Goal: Find specific page/section: Find specific page/section

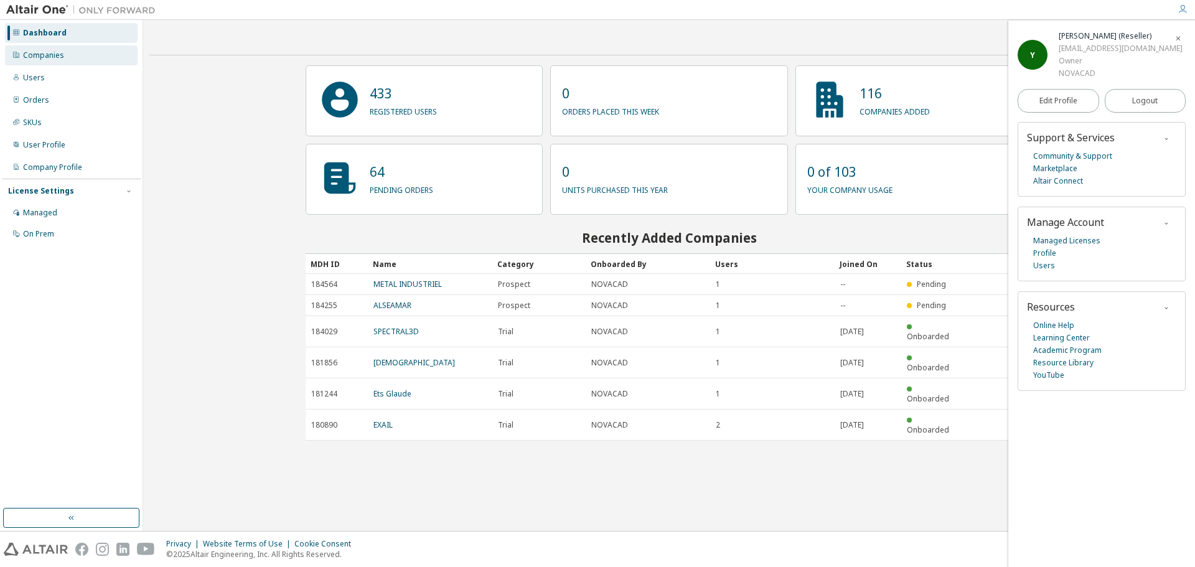
click at [27, 59] on div "Companies" at bounding box center [43, 55] width 41 height 10
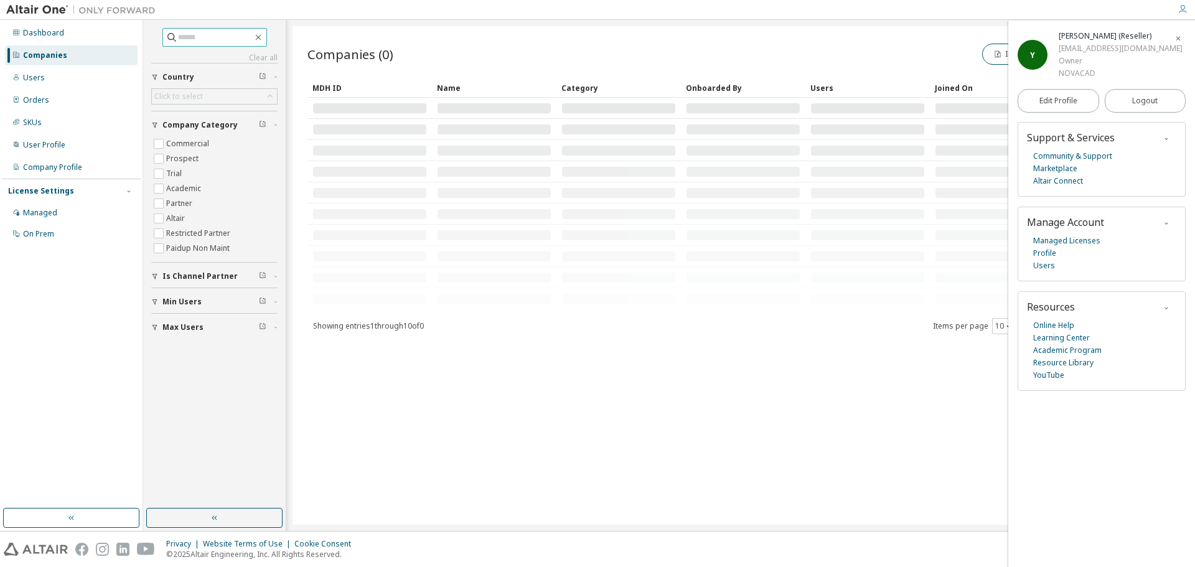
click at [194, 42] on input "text" at bounding box center [215, 37] width 75 height 12
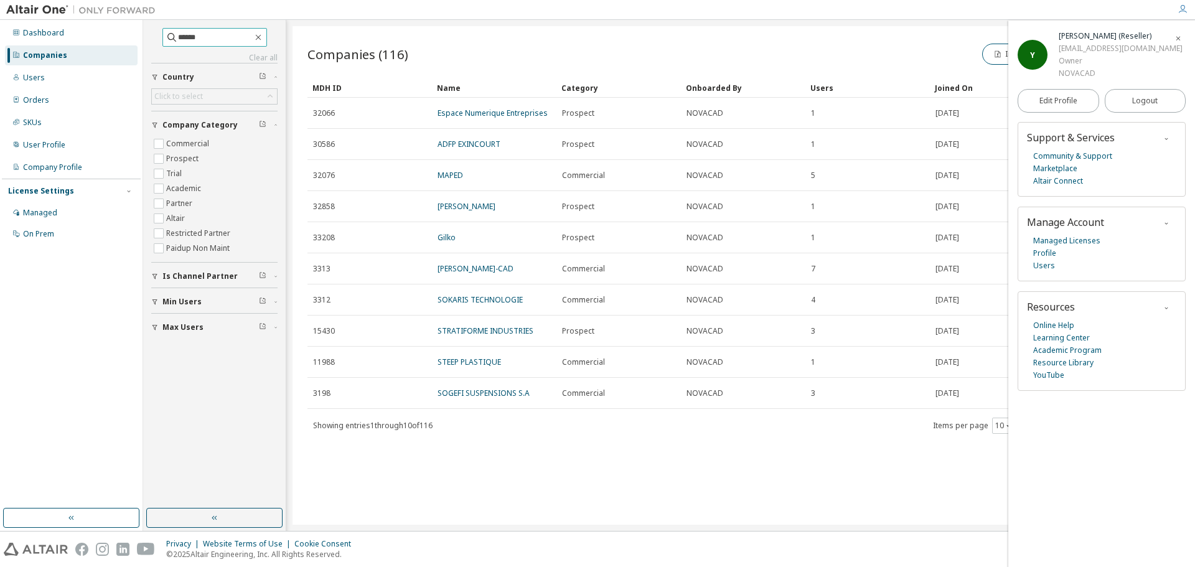
type input "******"
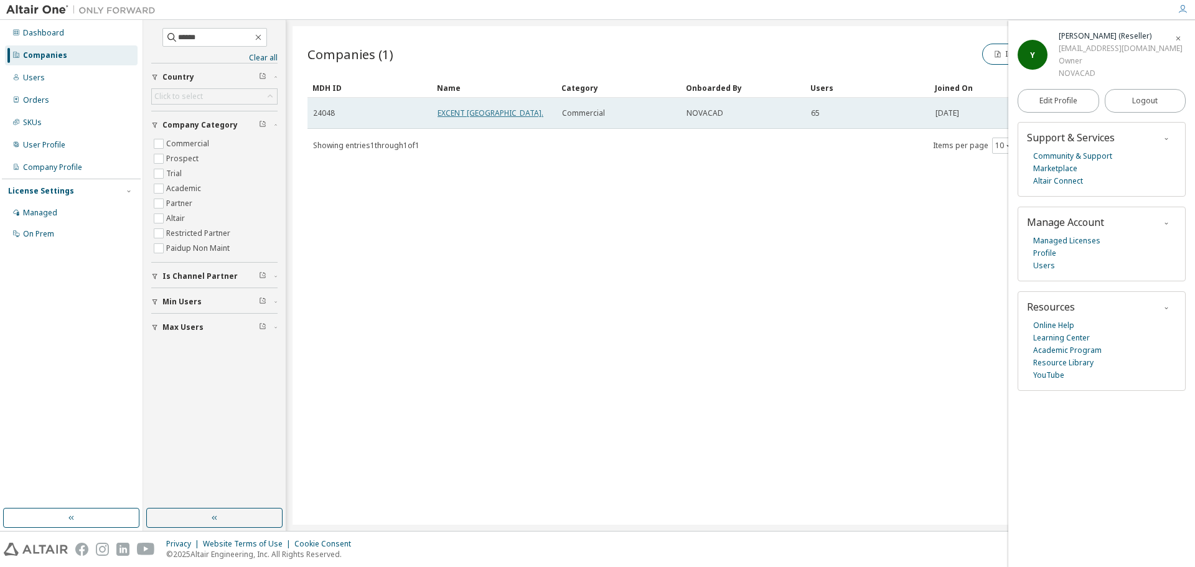
click at [465, 108] on link "EXCENT [GEOGRAPHIC_DATA]." at bounding box center [491, 113] width 106 height 11
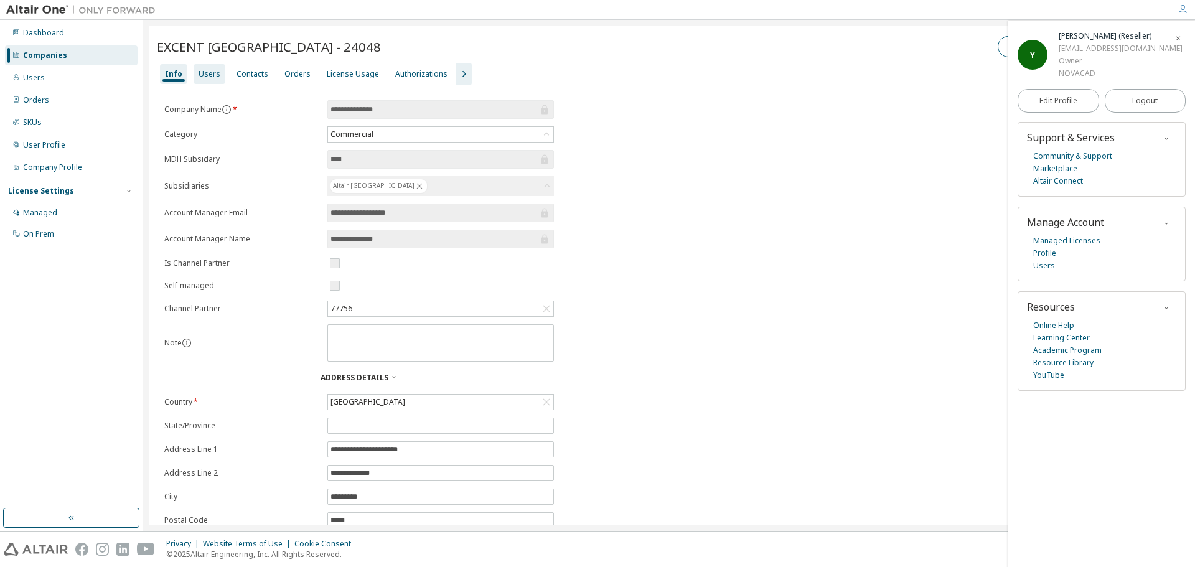
click at [206, 72] on div "Users" at bounding box center [210, 74] width 22 height 10
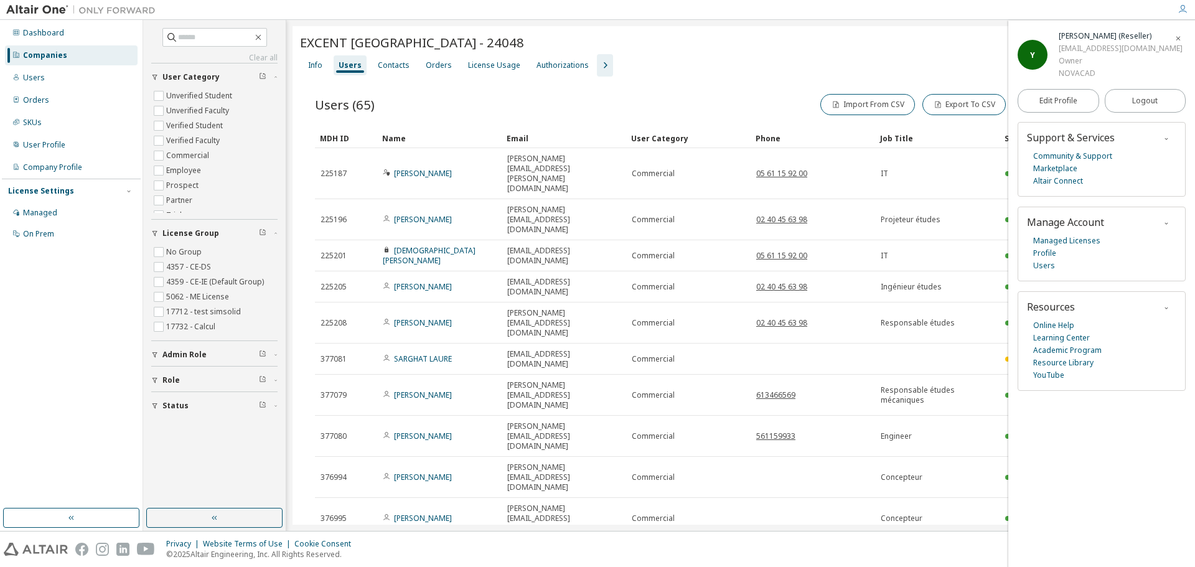
click at [1178, 39] on icon "button" at bounding box center [1178, 38] width 7 height 7
